Goal: Check status: Check status

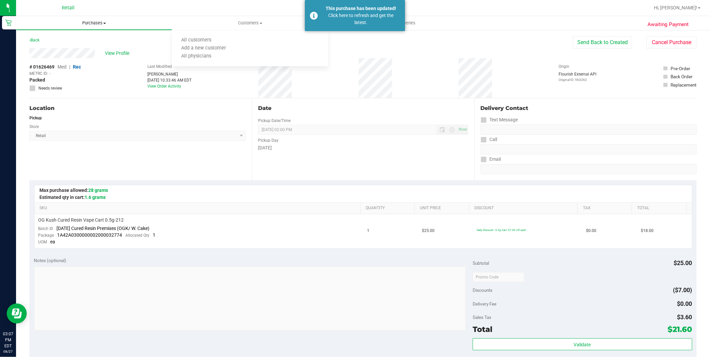
click at [98, 22] on span "Purchases" at bounding box center [93, 23] width 155 height 6
click at [60, 43] on li "Summary of purchases" at bounding box center [94, 40] width 156 height 8
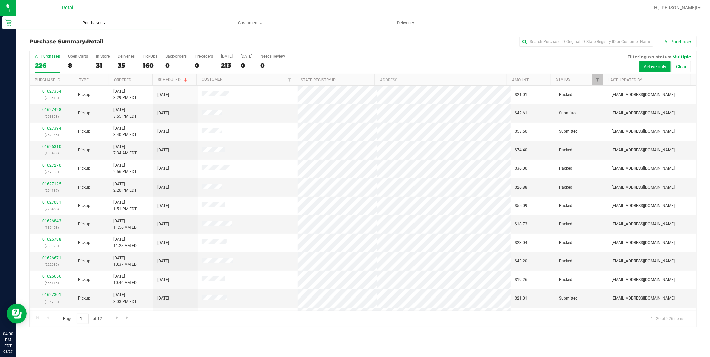
click at [97, 26] on span "Purchases" at bounding box center [94, 23] width 156 height 6
click at [52, 58] on span "All purchases" at bounding box center [39, 56] width 47 height 6
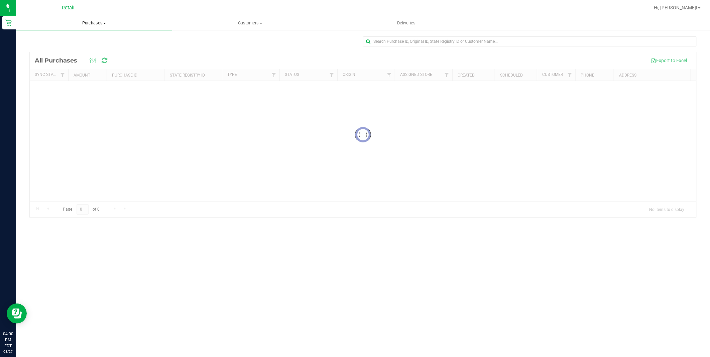
click at [94, 28] on uib-tab-heading "Purchases Summary of purchases Fulfillment All purchases" at bounding box center [94, 23] width 156 height 14
click at [51, 41] on span "Summary of purchases" at bounding box center [50, 40] width 68 height 6
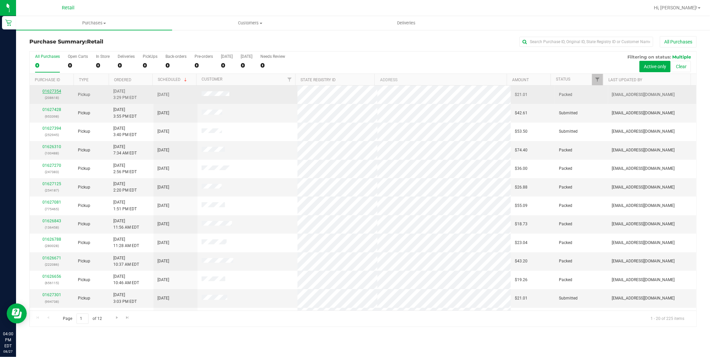
click at [53, 93] on link "01627354" at bounding box center [51, 91] width 19 height 5
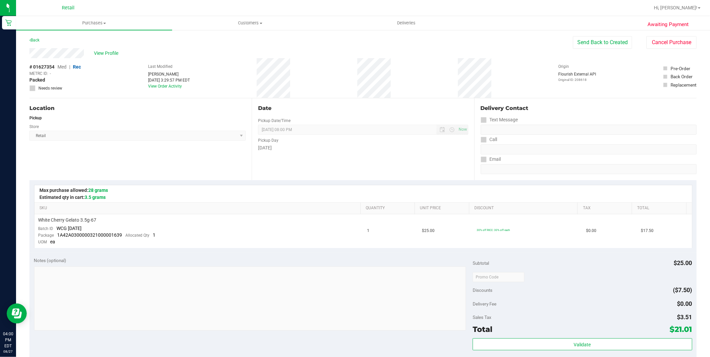
click at [37, 42] on div "Back" at bounding box center [34, 40] width 10 height 8
click at [36, 42] on link "Back" at bounding box center [34, 40] width 10 height 5
